Goal: Information Seeking & Learning: Learn about a topic

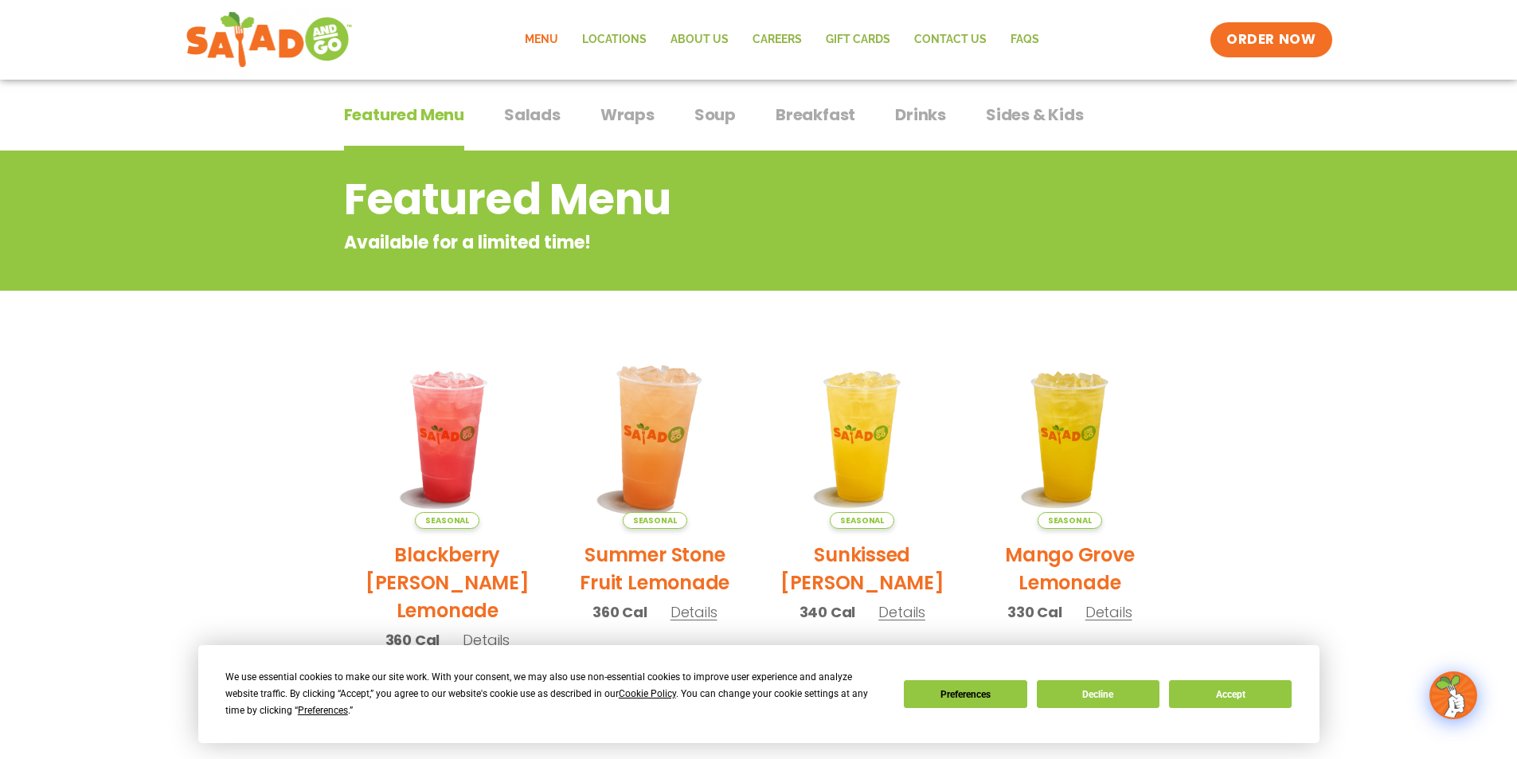
scroll to position [104, 0]
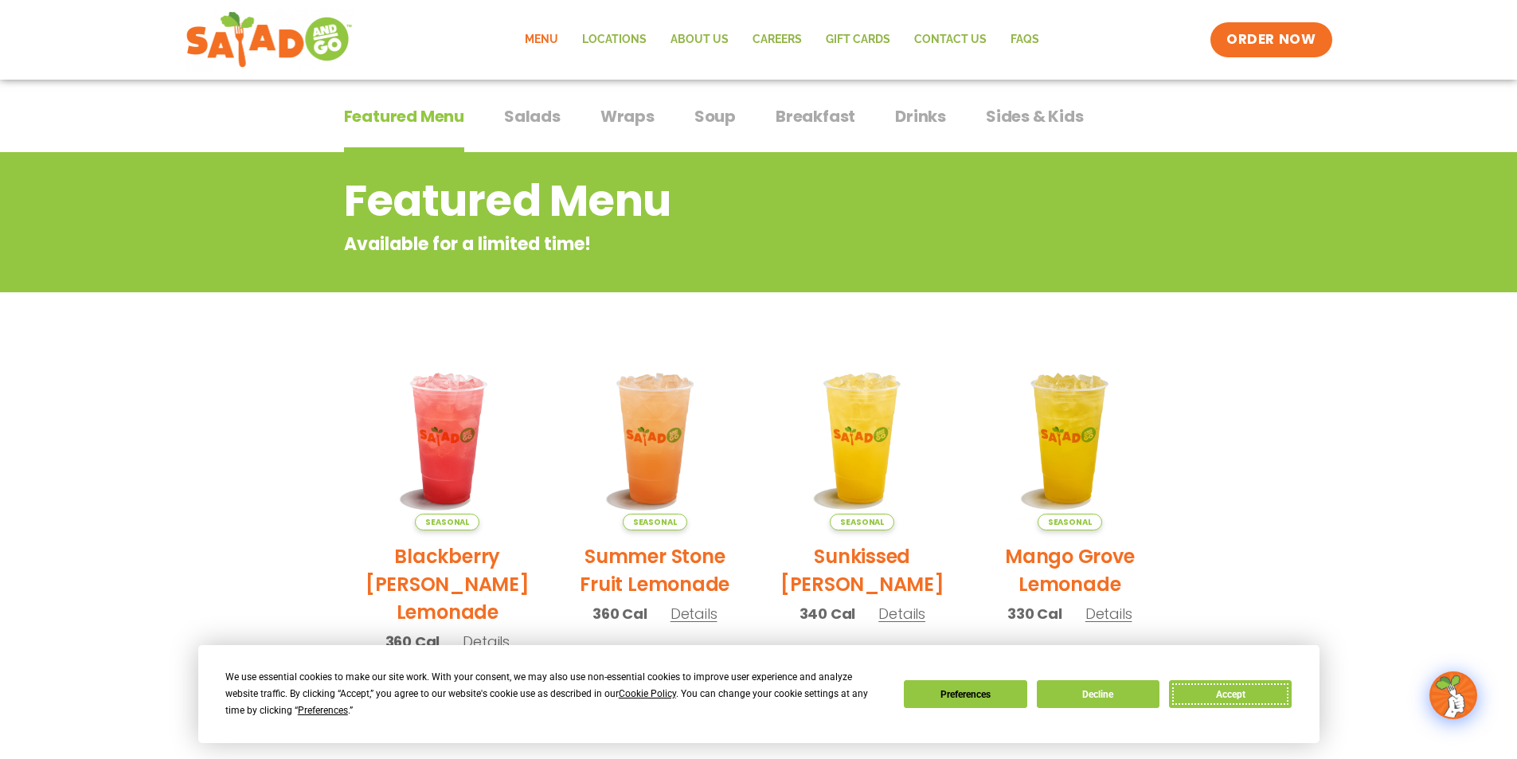
click at [1226, 692] on button "Accept" at bounding box center [1230, 694] width 123 height 28
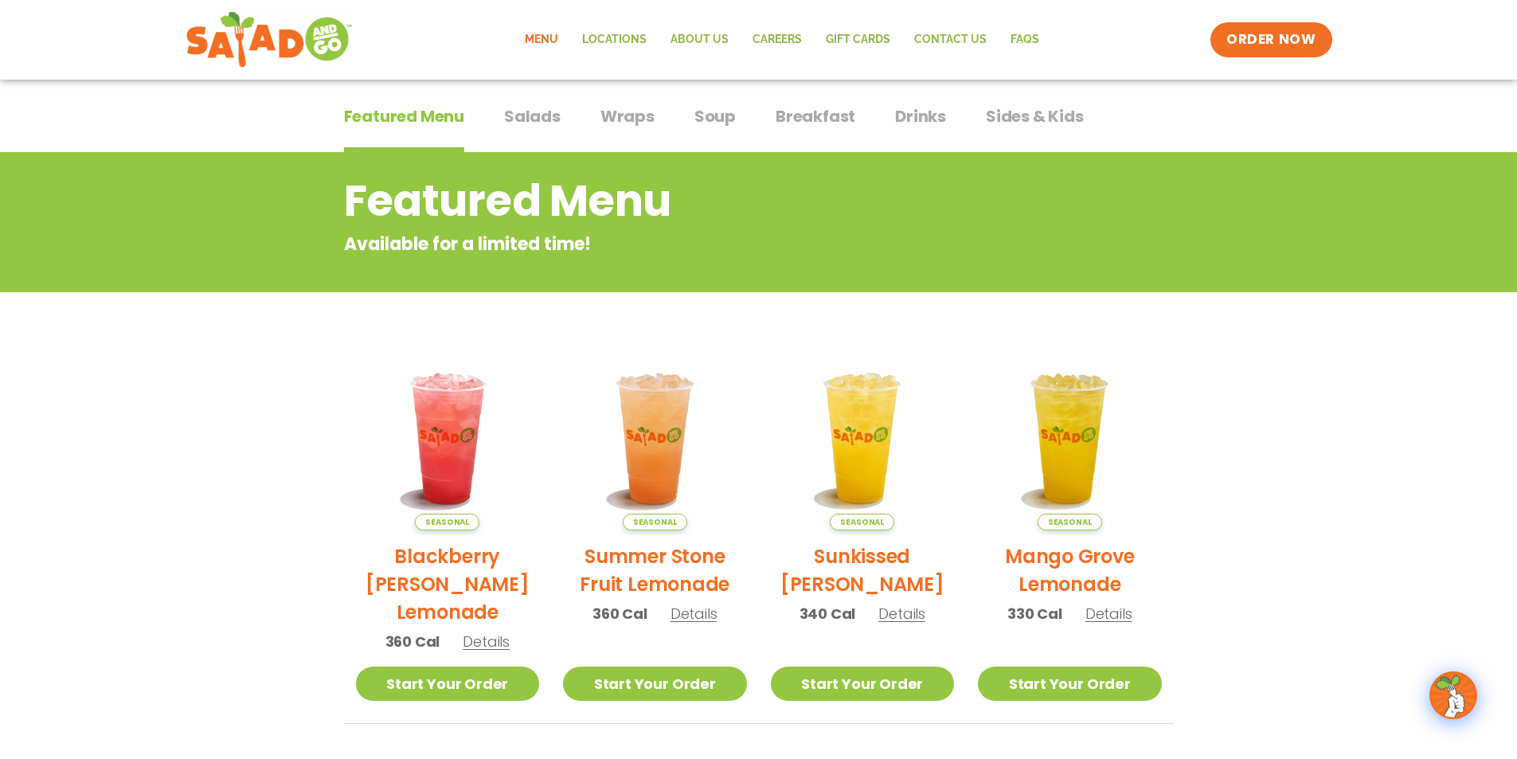
click at [628, 119] on span "Wraps" at bounding box center [628, 116] width 54 height 24
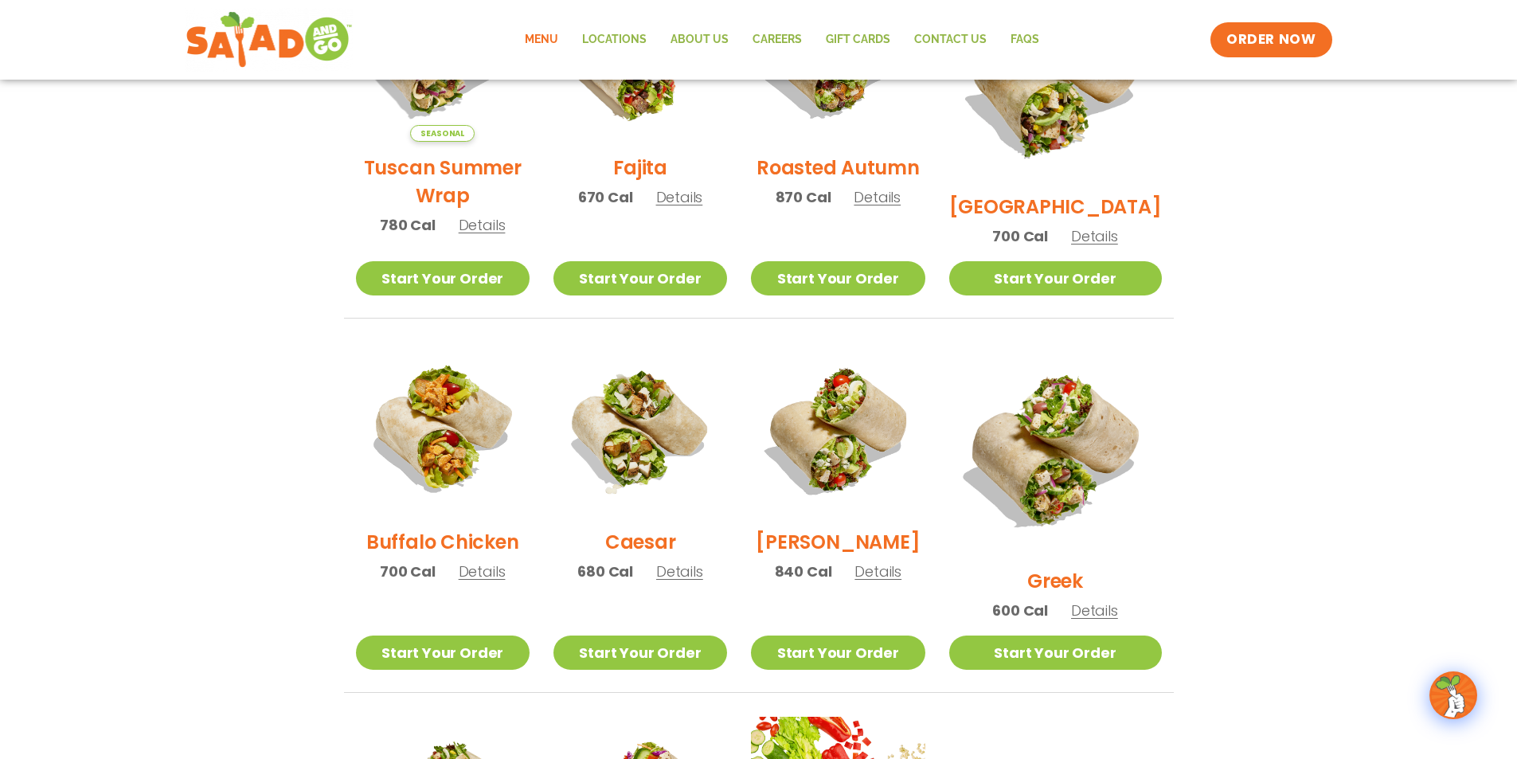
scroll to position [581, 0]
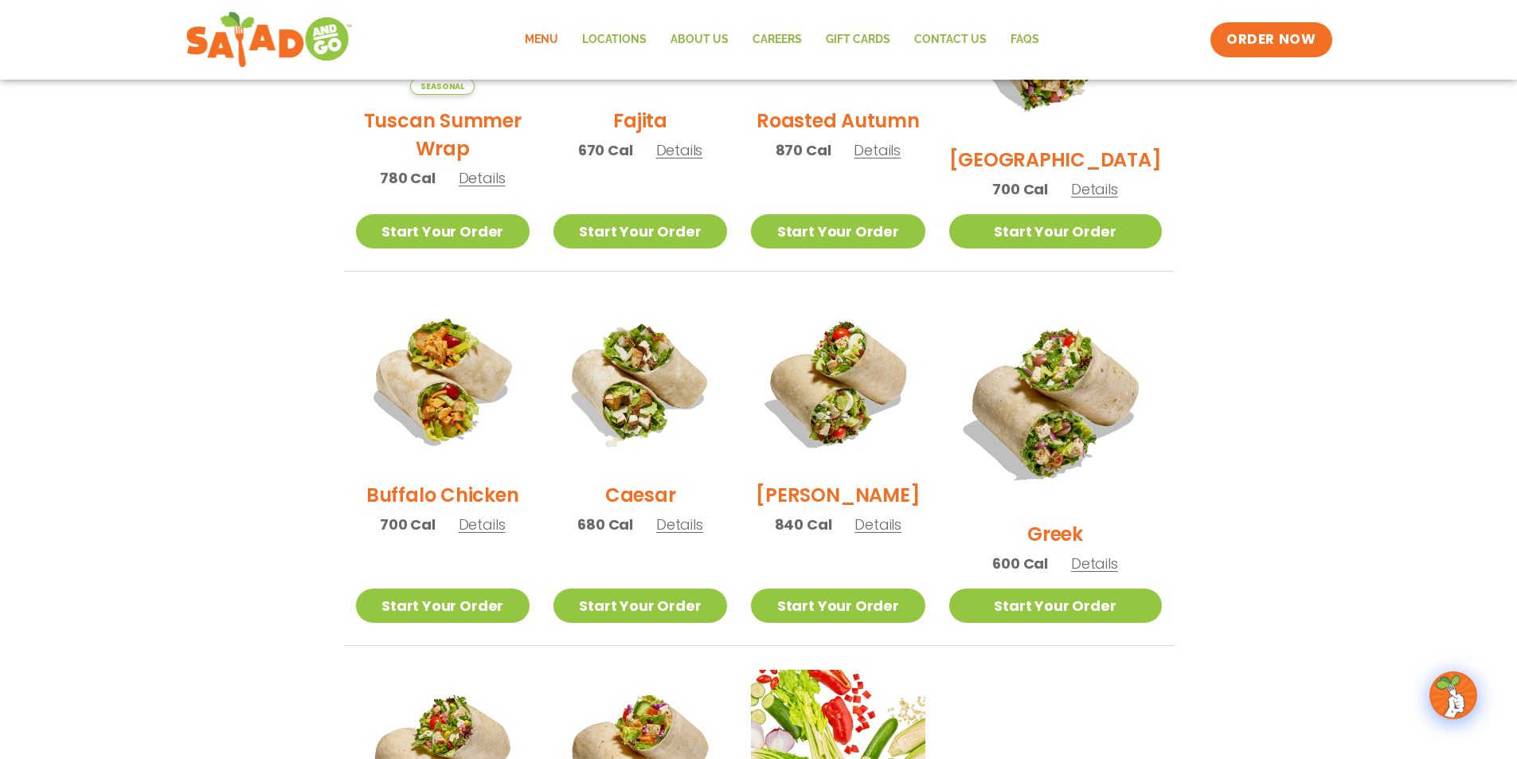
click at [901, 158] on span "Details" at bounding box center [877, 150] width 47 height 20
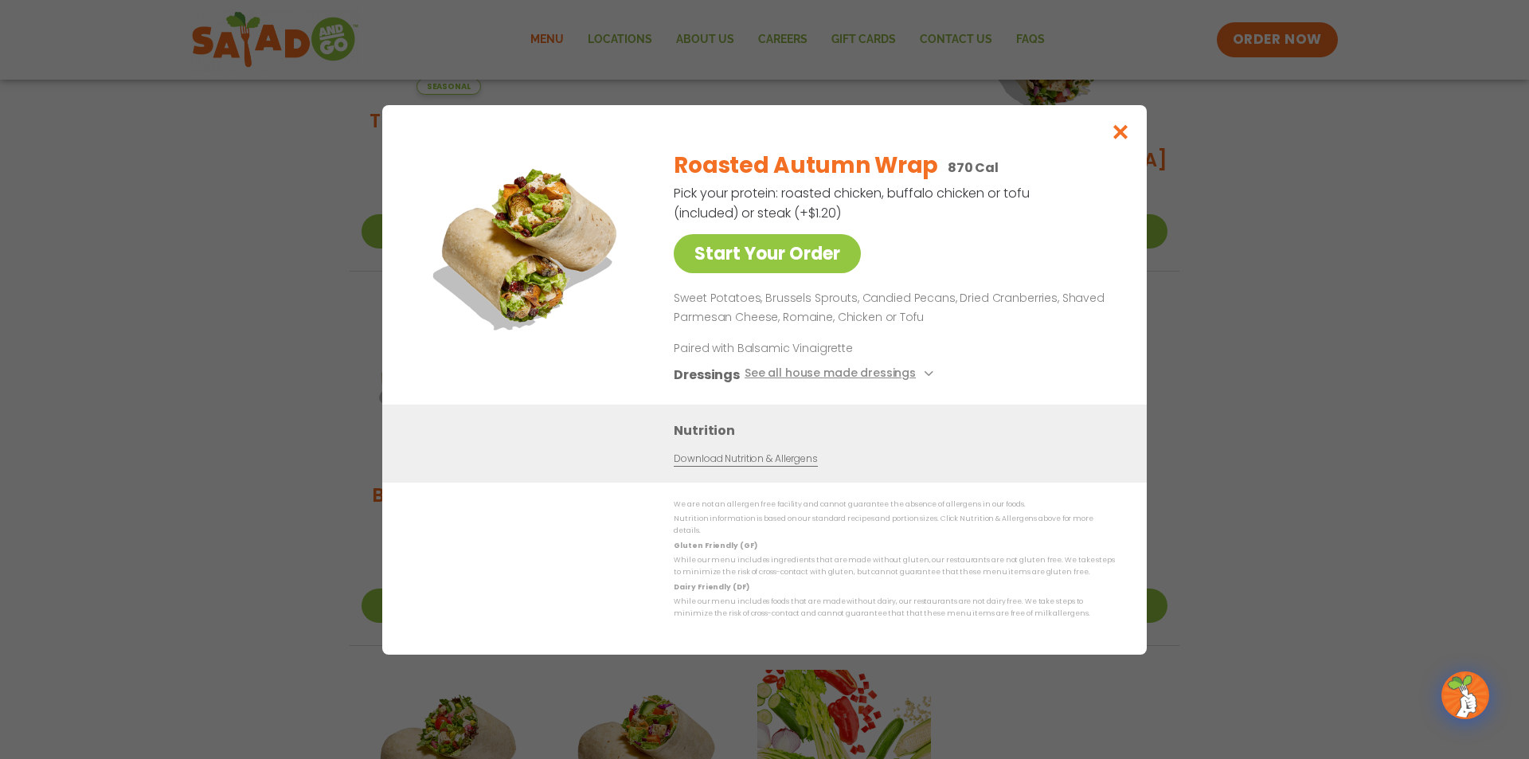
click at [763, 466] on link "Download Nutrition & Allergens" at bounding box center [745, 458] width 143 height 15
click at [1113, 139] on icon "Close modal" at bounding box center [1121, 131] width 20 height 17
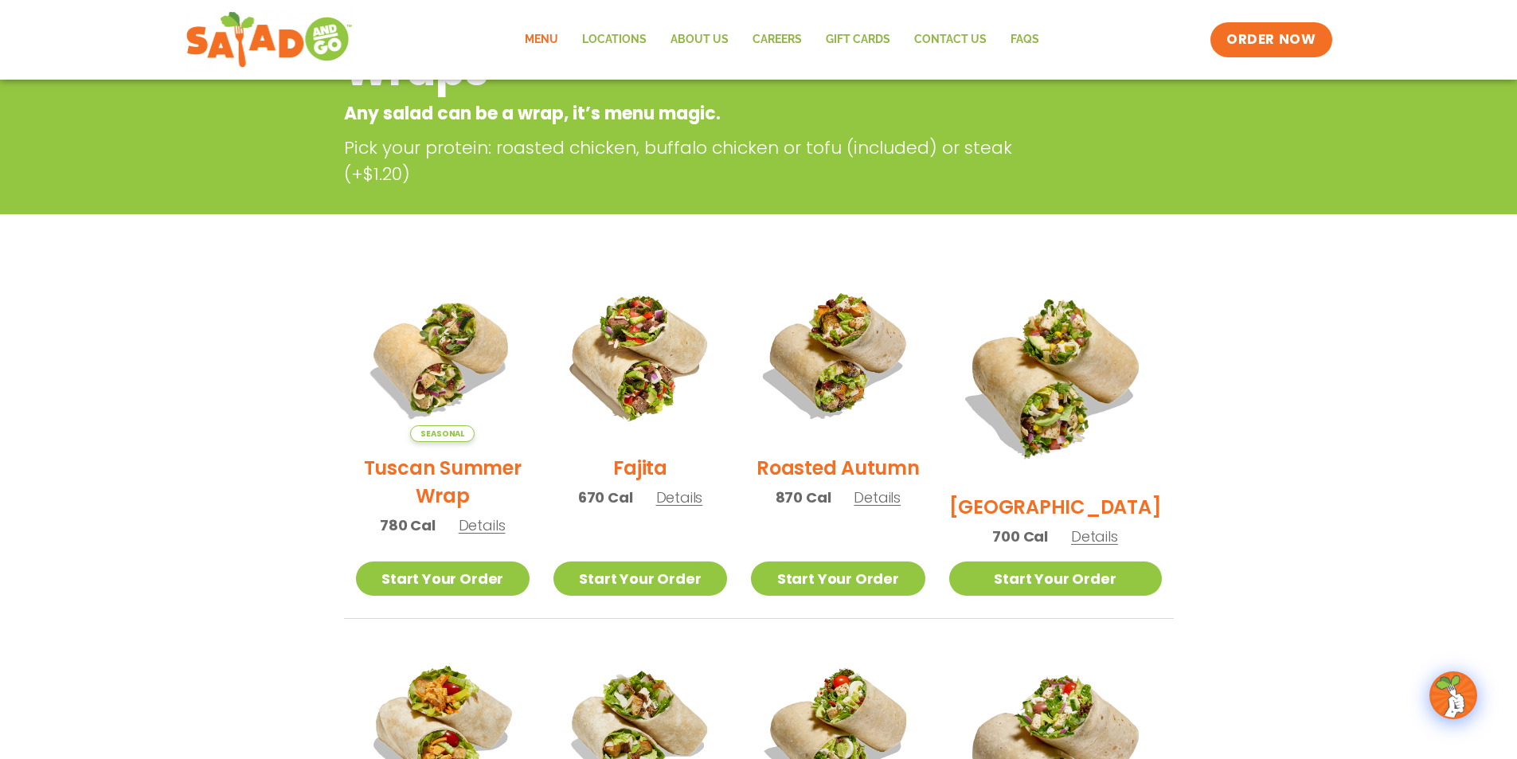
scroll to position [0, 0]
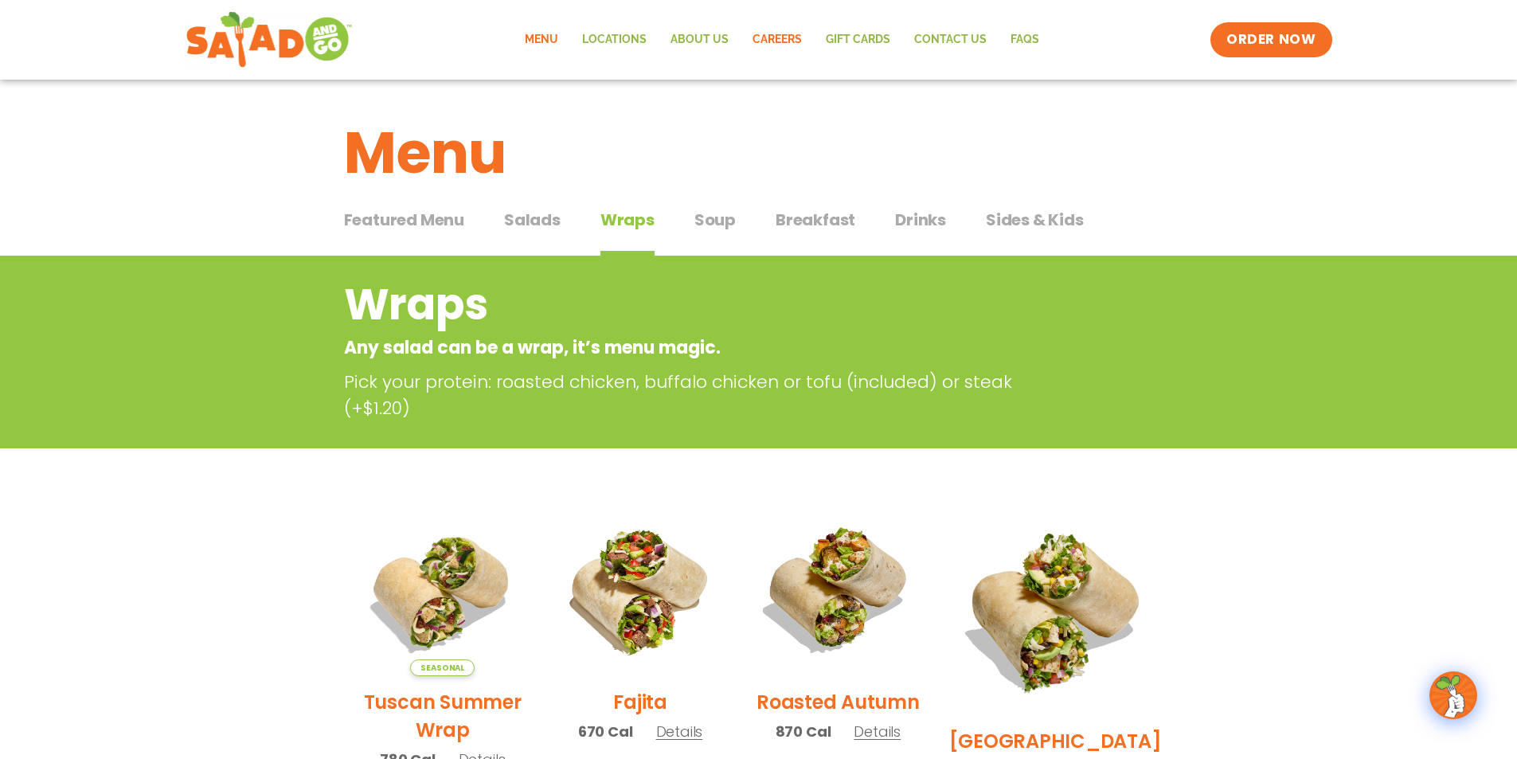
click at [772, 41] on link "Careers" at bounding box center [777, 40] width 73 height 37
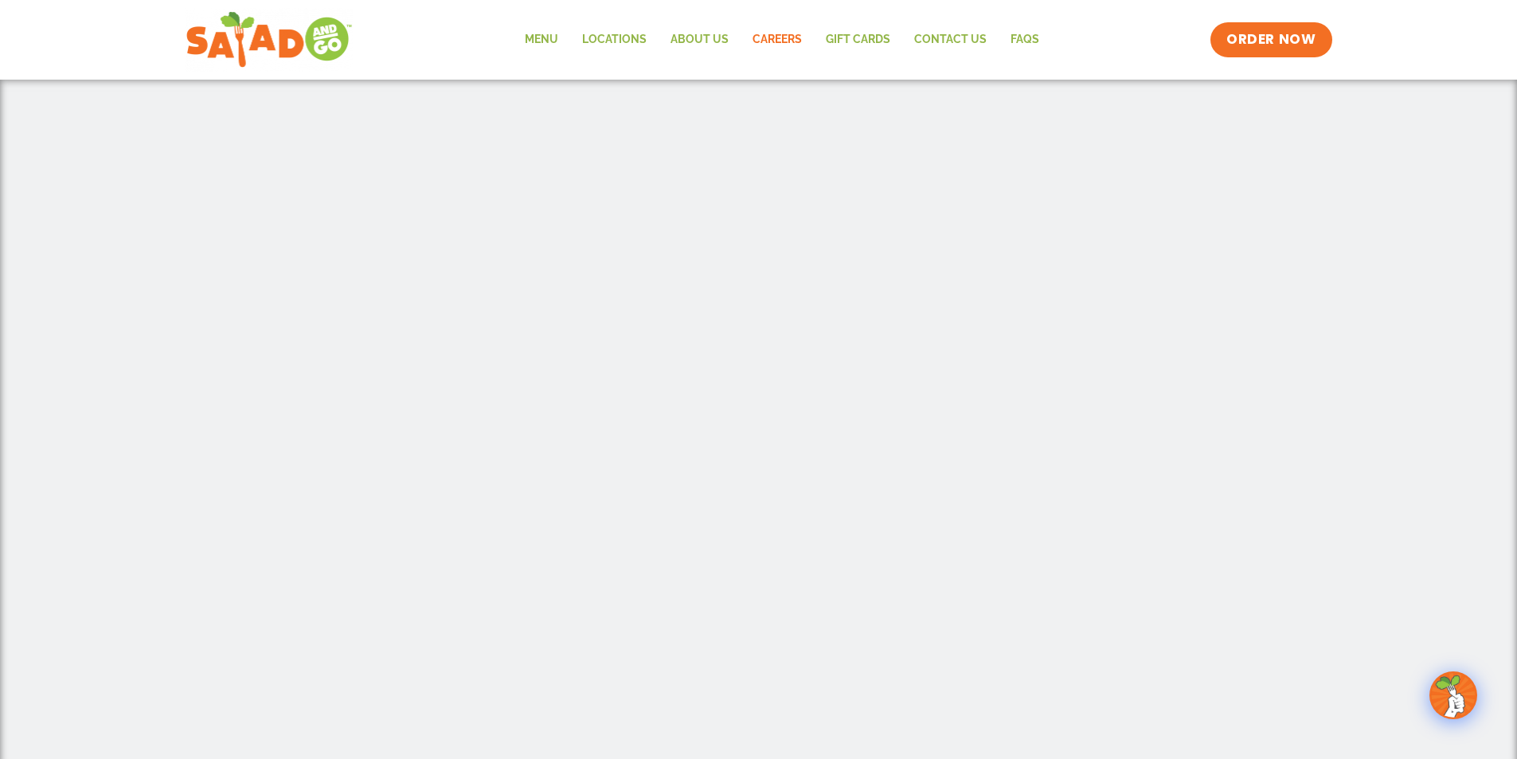
scroll to position [478, 0]
